Goal: Information Seeking & Learning: Find specific fact

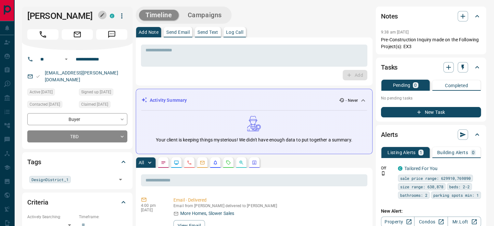
click at [100, 14] on icon "button" at bounding box center [102, 14] width 5 height 5
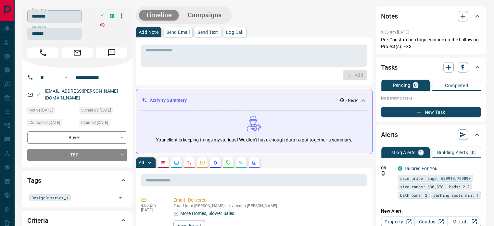
click at [82, 15] on input "********" at bounding box center [54, 16] width 55 height 12
click at [61, 37] on input "*******" at bounding box center [54, 34] width 55 height 12
click at [90, 74] on input "**********" at bounding box center [98, 77] width 51 height 10
copy link "[EMAIL_ADDRESS][PERSON_NAME][DOMAIN_NAME]"
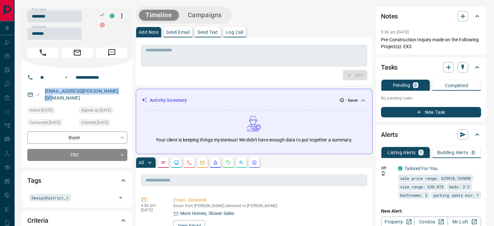
drag, startPoint x: 115, startPoint y: 91, endPoint x: 43, endPoint y: 92, distance: 72.5
click at [43, 92] on div "[EMAIL_ADDRESS][PERSON_NAME][DOMAIN_NAME]" at bounding box center [77, 95] width 100 height 18
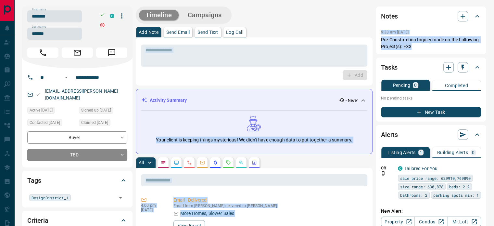
copy div "​ Lor Ipsumdol Sitamet - Conse Adip elitse do eiusmod tempor incididunt! Ut lab…"
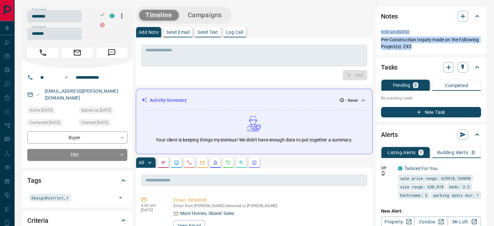
copy div "9:38 am [DATE] Pre-Construction Inquiry made on the Following Project(s): EX3"
drag, startPoint x: 419, startPoint y: 48, endPoint x: 380, endPoint y: 31, distance: 42.6
click at [380, 31] on div "Notes 9:38 am [DATE] Pre-Construction Inquiry made on the Following Project(s):…" at bounding box center [431, 31] width 111 height 48
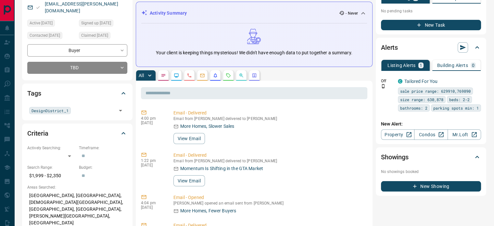
scroll to position [130, 0]
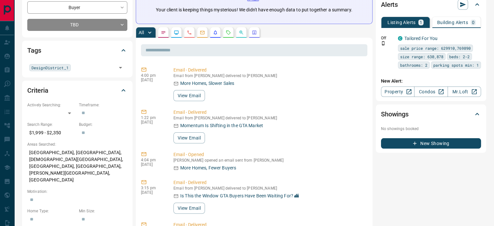
click at [189, 33] on icon "Calls" at bounding box center [190, 33] width 4 height 4
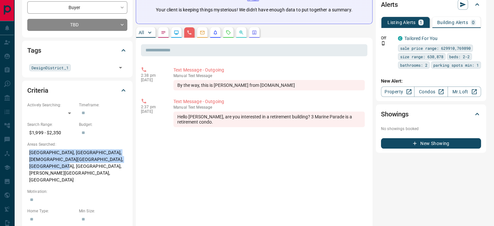
copy p "[GEOGRAPHIC_DATA], [GEOGRAPHIC_DATA], [DEMOGRAPHIC_DATA][GEOGRAPHIC_DATA], [GEO…"
drag, startPoint x: 50, startPoint y: 159, endPoint x: 103, endPoint y: 144, distance: 55.0
click at [25, 144] on div "Criteria Actively Searching: ​ ​ Timeframe: ​ Search Range: $1,999 - $2,350 Bud…" at bounding box center [77, 194] width 111 height 226
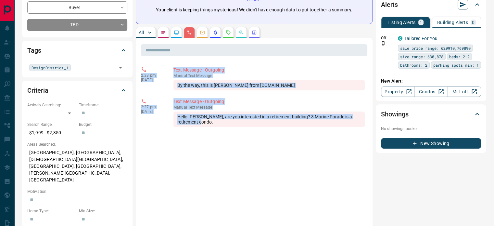
copy div "2:38 pm [DATE] Text Message - Outgoing manual Text Message By the way, this is …"
drag, startPoint x: 198, startPoint y: 122, endPoint x: 138, endPoint y: 76, distance: 75.5
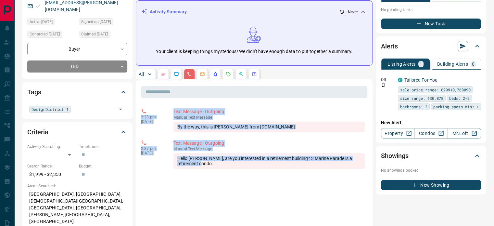
scroll to position [0, 0]
